Goal: Task Accomplishment & Management: Manage account settings

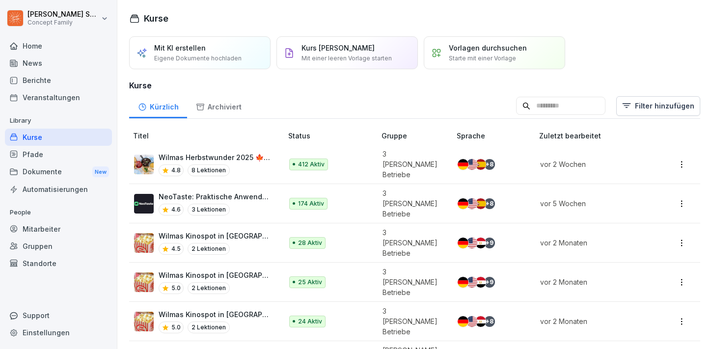
click at [209, 107] on div "Archiviert" at bounding box center [218, 105] width 63 height 25
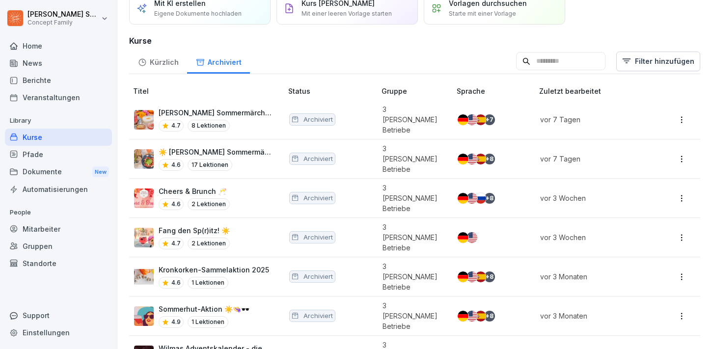
scroll to position [63, 0]
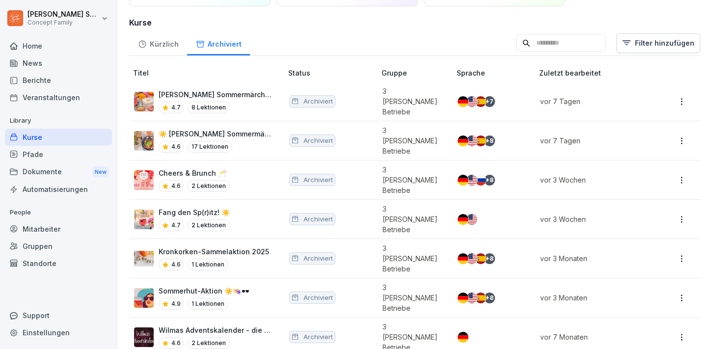
click at [212, 325] on p "Wilmas Adventskalender - die Einlösephase" at bounding box center [216, 330] width 114 height 10
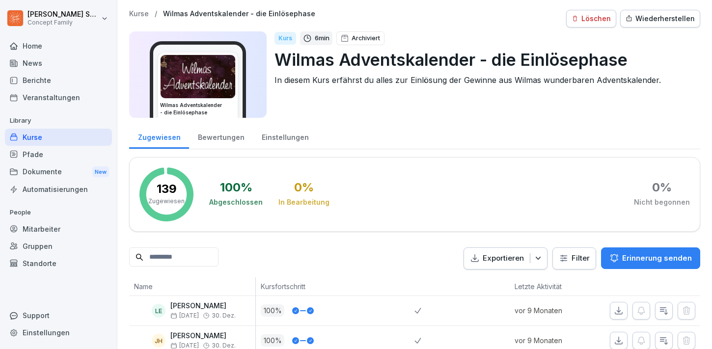
click at [235, 138] on div "Bewertungen" at bounding box center [221, 136] width 64 height 25
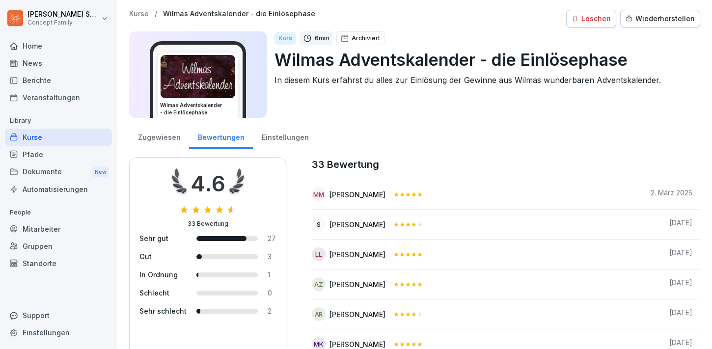
click at [225, 73] on img at bounding box center [198, 76] width 75 height 43
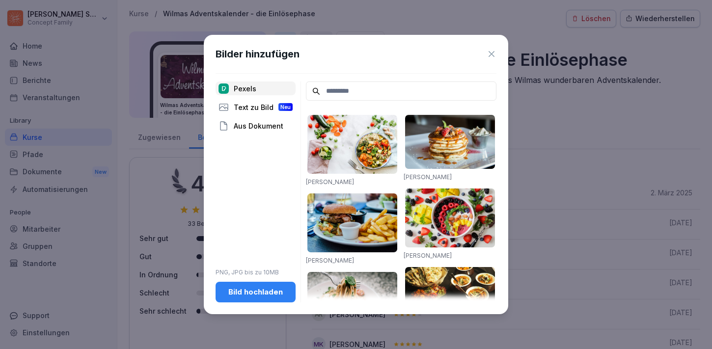
click at [497, 52] on div "Bilder hinzufügen Pexels Text zu Bild Neu Aus Dokument PNG, JPG bis zu 10MB Bil…" at bounding box center [356, 174] width 304 height 279
click at [495, 52] on icon at bounding box center [492, 54] width 10 height 10
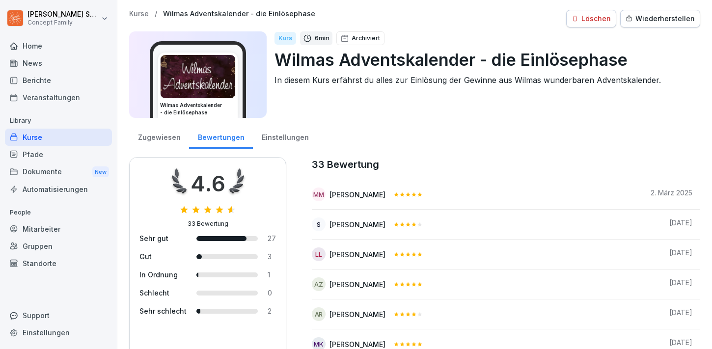
click at [150, 137] on div "Zugewiesen" at bounding box center [159, 136] width 60 height 25
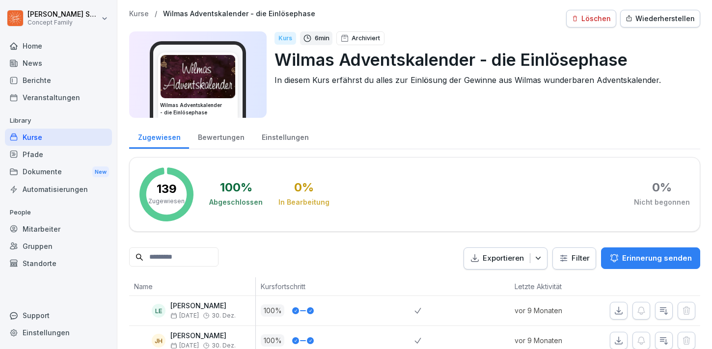
click at [677, 19] on div "Wiederherstellen" at bounding box center [660, 18] width 69 height 11
click at [612, 21] on div "Bearbeiten" at bounding box center [596, 18] width 50 height 11
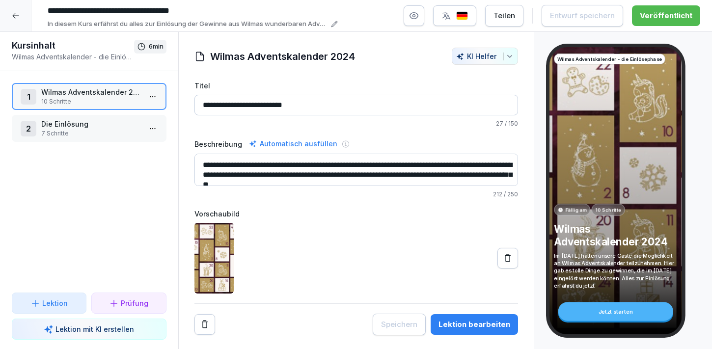
click at [148, 97] on html "**********" at bounding box center [356, 174] width 712 height 349
click at [109, 94] on html "**********" at bounding box center [356, 174] width 712 height 349
click at [154, 98] on html "**********" at bounding box center [356, 174] width 712 height 349
click at [145, 112] on div "Schritte bearbeiten" at bounding box center [116, 116] width 75 height 10
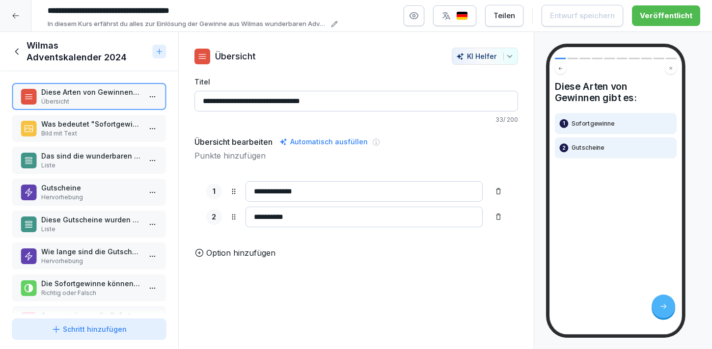
click at [111, 128] on p "Was bedeutet "Sofortgewinn"?" at bounding box center [91, 124] width 100 height 10
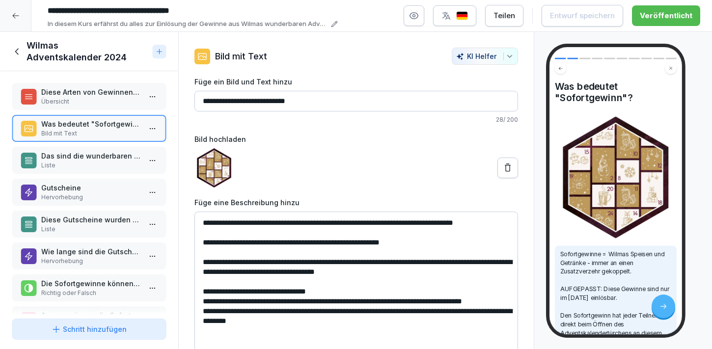
click at [104, 101] on p "Übersicht" at bounding box center [91, 101] width 100 height 9
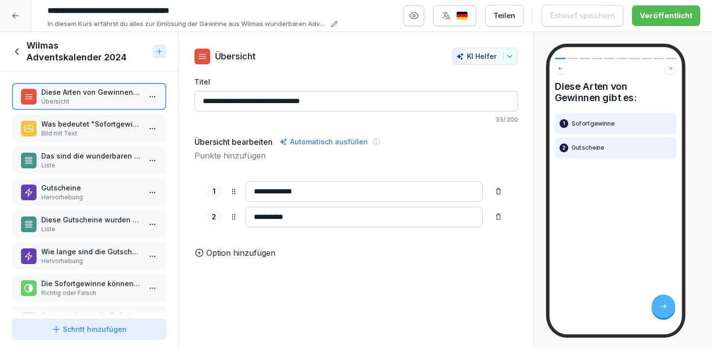
click at [91, 124] on p "Was bedeutet "Sofortgewinn"?" at bounding box center [91, 124] width 100 height 10
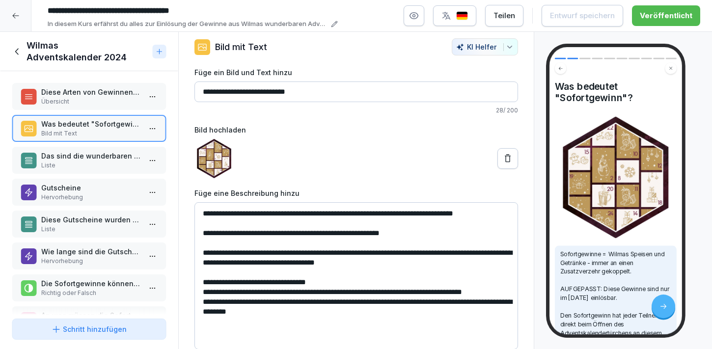
scroll to position [13, 0]
click at [83, 156] on p "Das sind die wunderbaren Sofortgewinne:" at bounding box center [91, 156] width 100 height 10
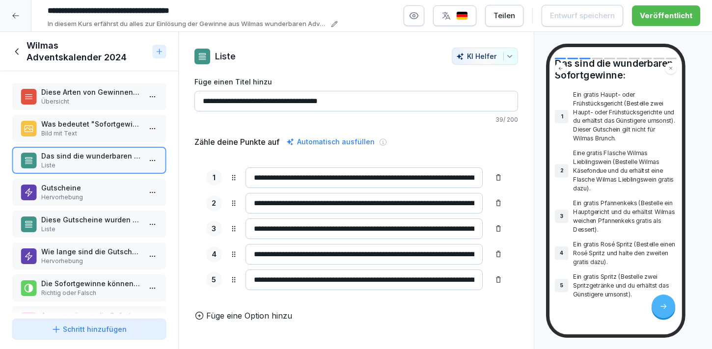
scroll to position [44, 0]
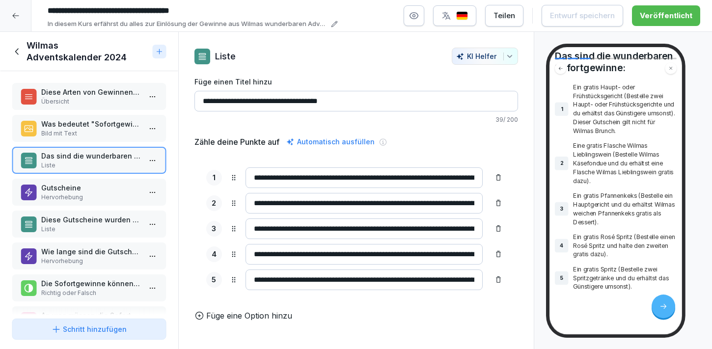
click at [102, 186] on p "Gutscheine" at bounding box center [91, 188] width 100 height 10
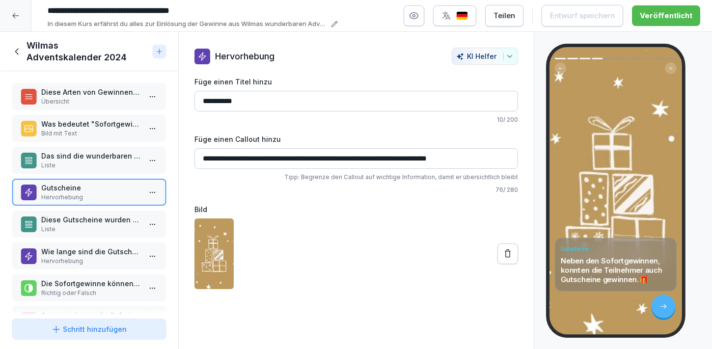
click at [83, 220] on p "Diese Gutscheine wurden an unsere Gäste verlost:" at bounding box center [91, 220] width 100 height 10
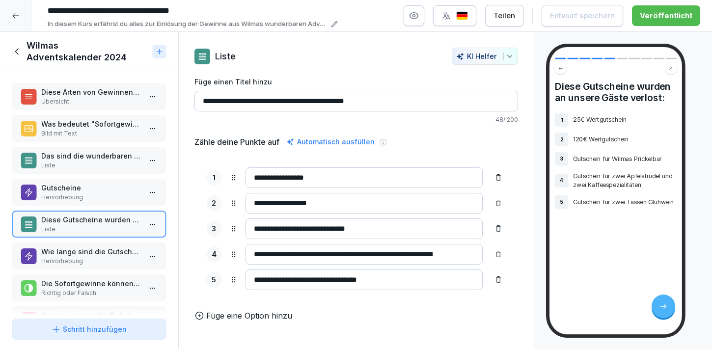
click at [12, 13] on icon at bounding box center [16, 16] width 8 height 8
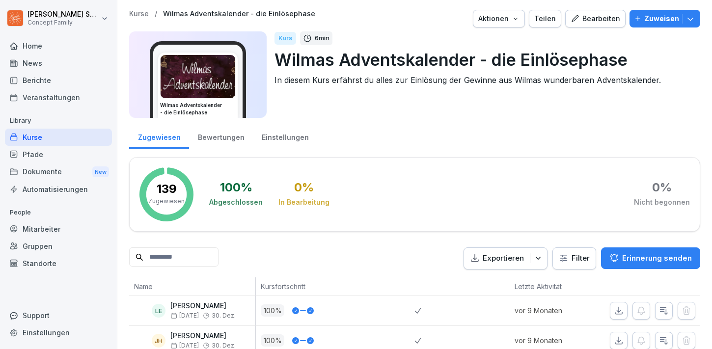
click at [519, 24] on div "Aktionen" at bounding box center [498, 18] width 41 height 11
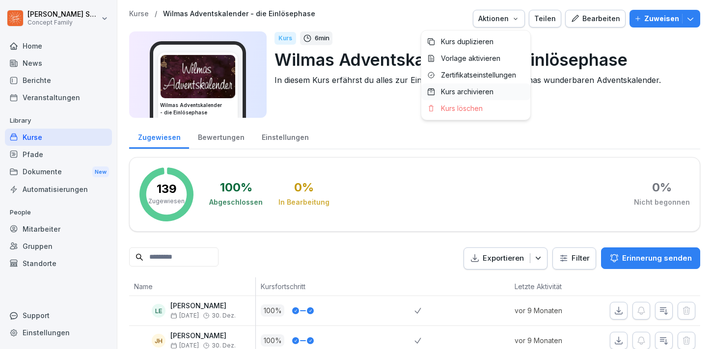
click at [479, 89] on p "Kurs archivieren" at bounding box center [467, 91] width 53 height 9
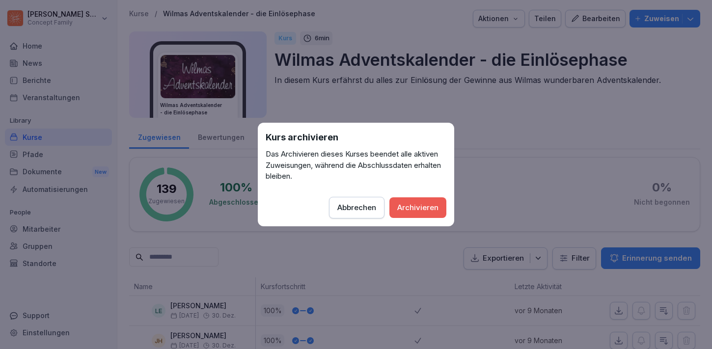
click at [405, 211] on div "Archivieren" at bounding box center [417, 207] width 41 height 11
